Goal: Navigation & Orientation: Understand site structure

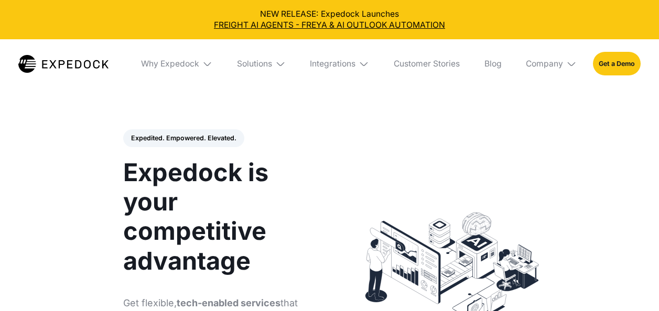
select select
click at [564, 65] on div "Company" at bounding box center [551, 63] width 67 height 49
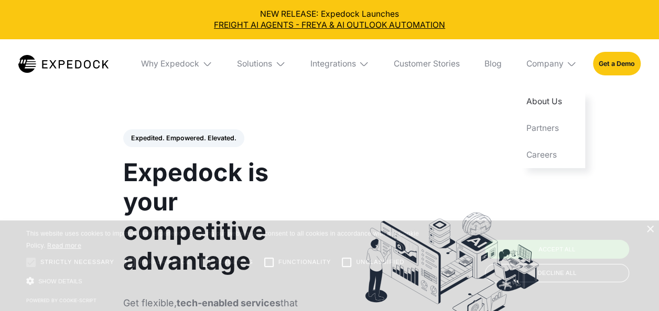
click at [553, 103] on link "About Us" at bounding box center [551, 102] width 67 height 27
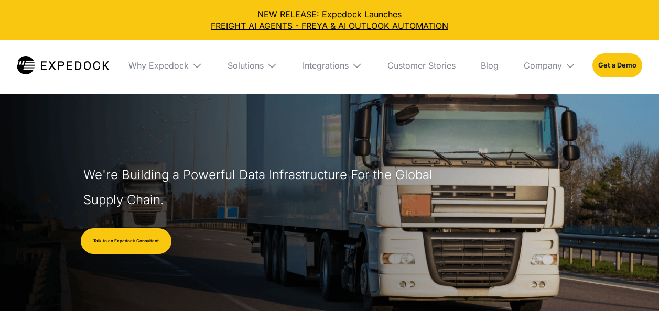
select select
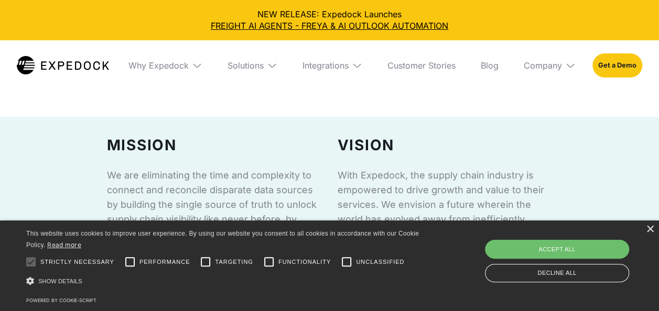
scroll to position [734, 0]
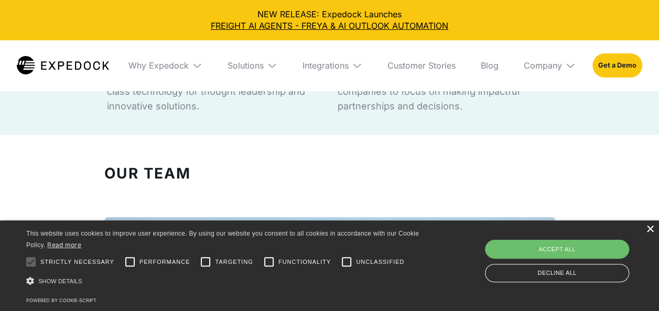
click at [649, 229] on div "×" at bounding box center [650, 230] width 8 height 8
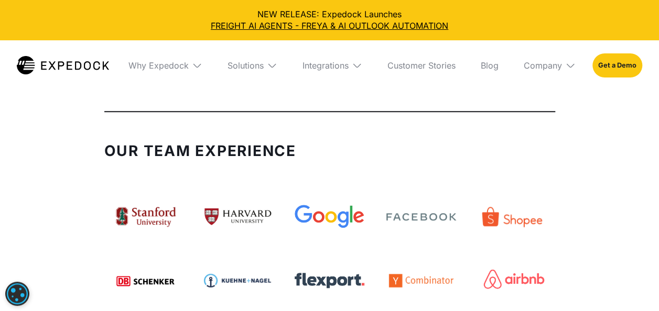
scroll to position [2410, 0]
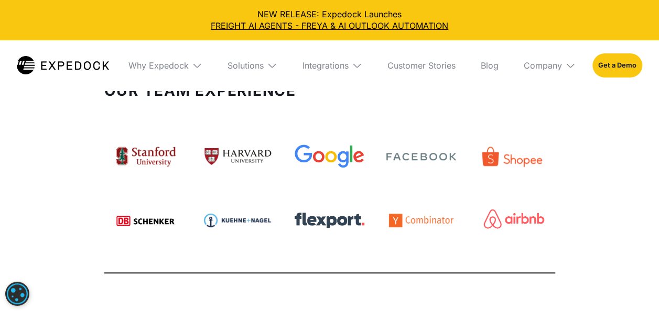
click at [439, 204] on img at bounding box center [420, 221] width 83 height 34
click at [517, 188] on img at bounding box center [512, 221] width 83 height 66
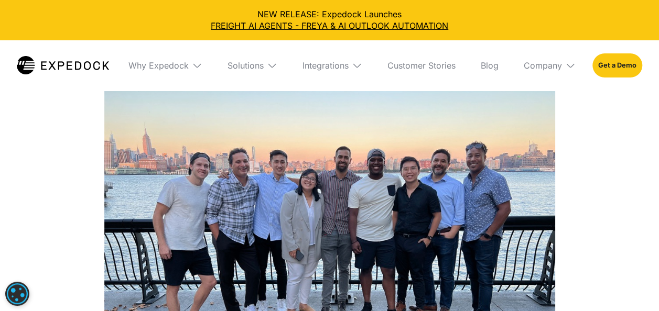
scroll to position [786, 0]
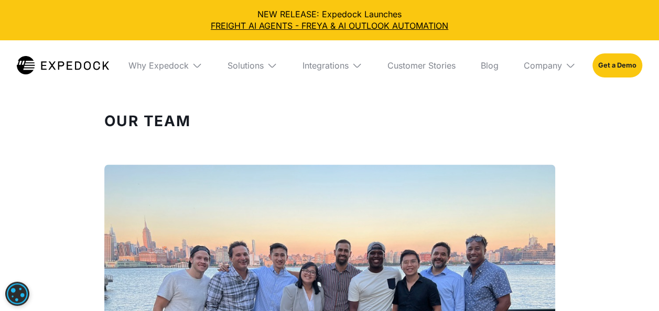
click at [566, 62] on img at bounding box center [570, 65] width 10 height 10
click at [353, 66] on img at bounding box center [357, 65] width 10 height 10
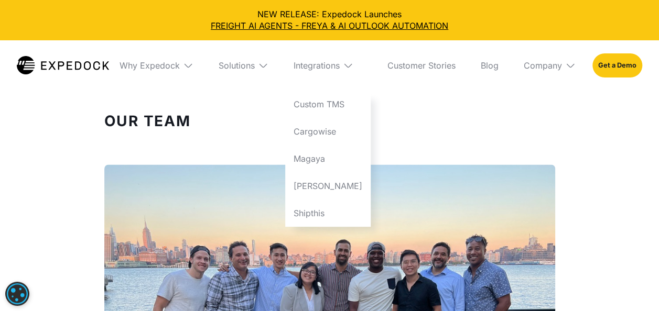
click at [268, 68] on img at bounding box center [263, 65] width 10 height 10
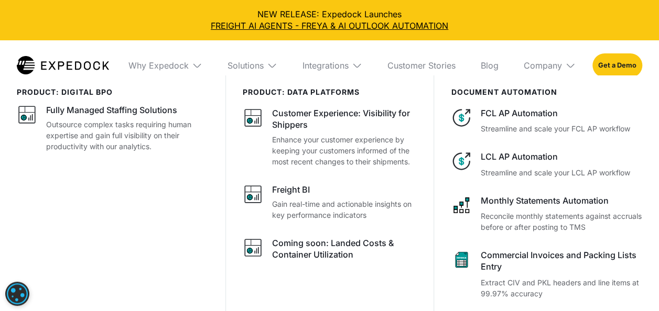
click at [195, 68] on img at bounding box center [197, 65] width 10 height 10
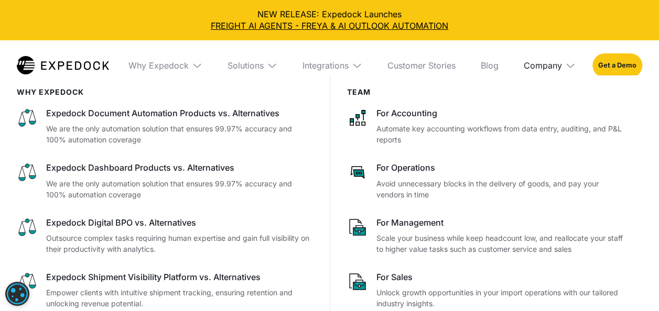
click at [556, 69] on div "Company" at bounding box center [542, 65] width 38 height 10
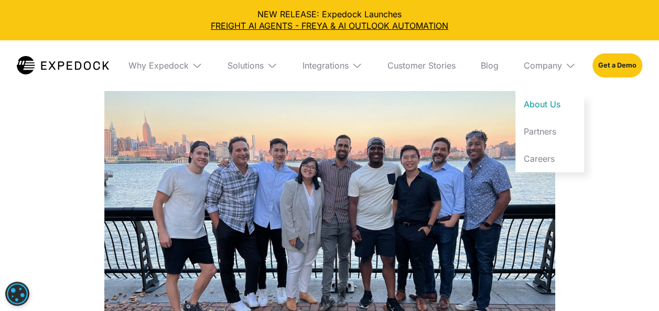
scroll to position [734, 0]
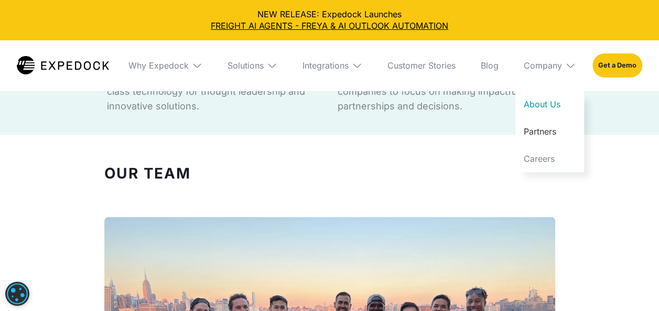
click at [554, 136] on link "Partners" at bounding box center [549, 131] width 69 height 27
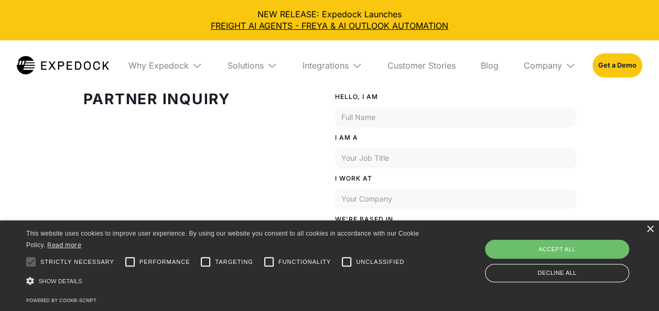
scroll to position [367, 0]
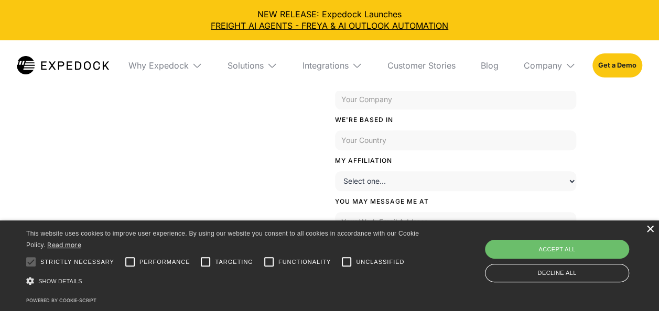
click at [651, 226] on div "×" at bounding box center [650, 230] width 8 height 8
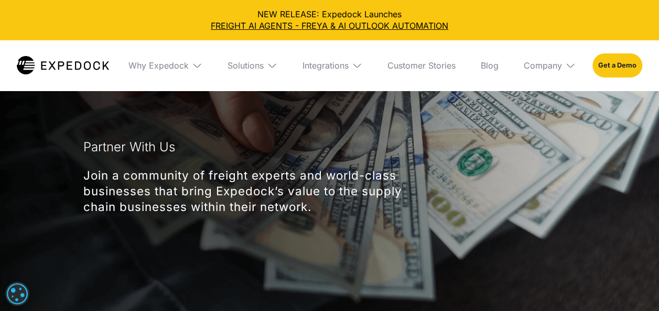
scroll to position [0, 0]
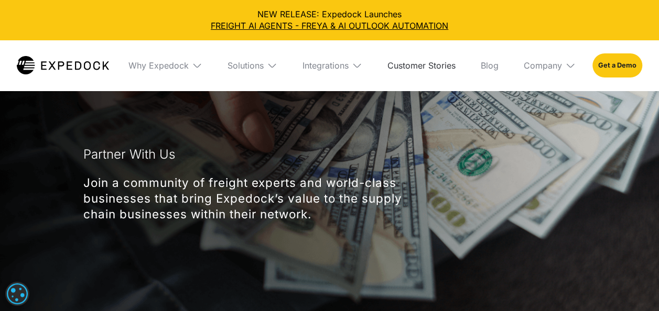
click at [427, 66] on link "Customer Stories" at bounding box center [421, 65] width 85 height 50
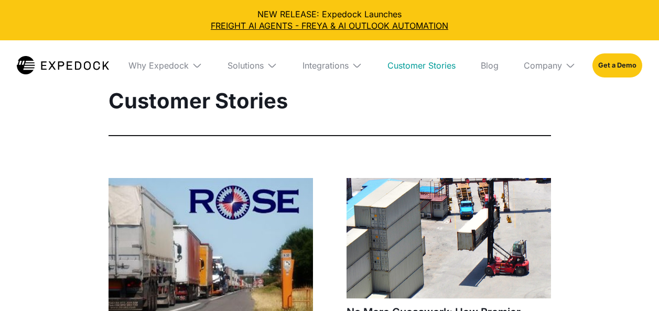
select select
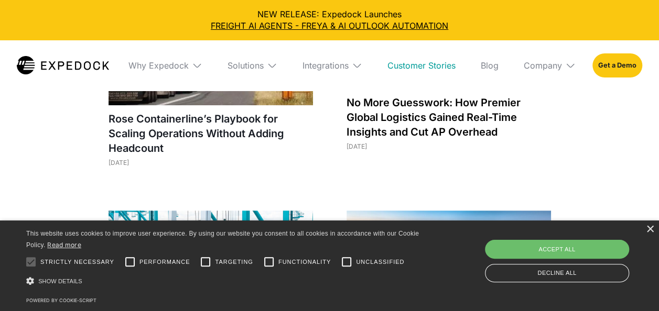
scroll to position [367, 0]
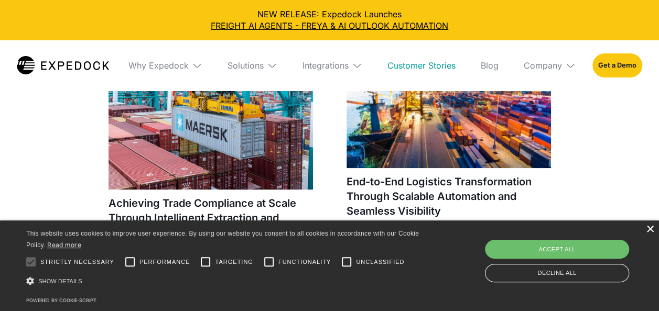
click at [649, 231] on div "×" at bounding box center [650, 230] width 8 height 8
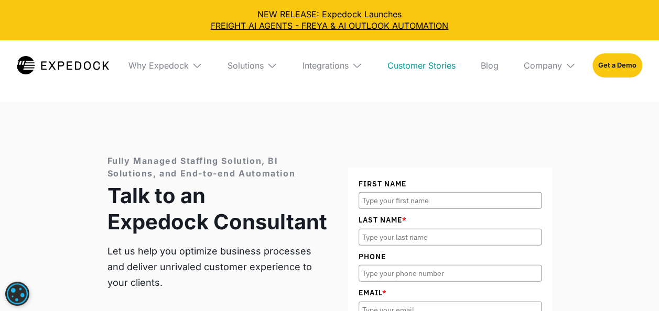
scroll to position [1362, 0]
